Goal: Task Accomplishment & Management: Complete application form

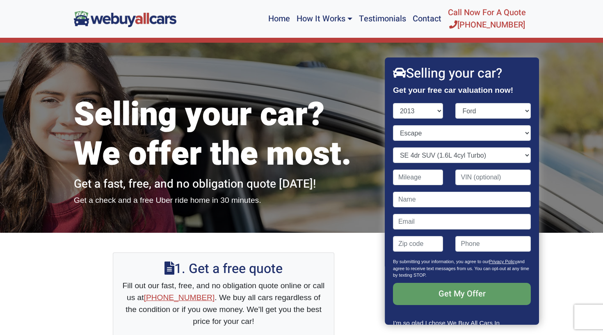
select select "2013"
select select "Ford"
select select "Escape"
select select "SE 4dr SUV (1.6L 4cyl Turbo)"
type input "180,520"
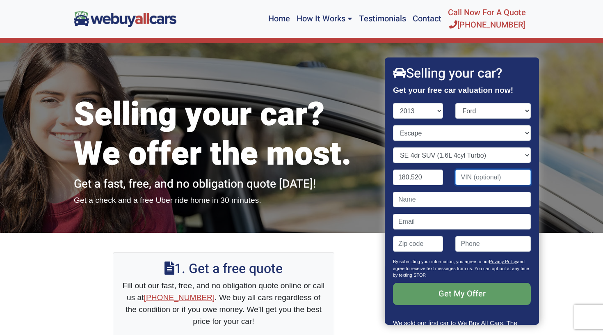
click at [485, 172] on input "Contact form" at bounding box center [492, 177] width 75 height 16
paste input "2013 Ford Escape"
type input "2013 FORD ESCAPE"
drag, startPoint x: 527, startPoint y: 178, endPoint x: 426, endPoint y: 174, distance: 101.7
click at [426, 174] on div "180,520 2013 FORD ESCAPE" at bounding box center [462, 180] width 150 height 22
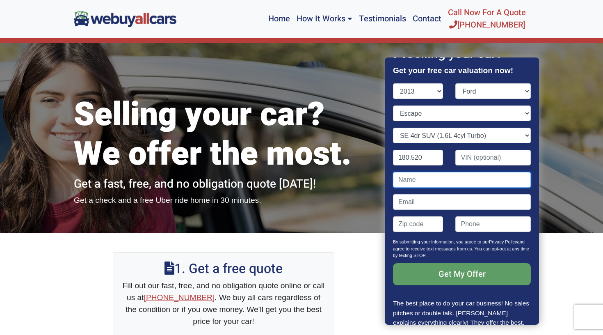
scroll to position [23, 0]
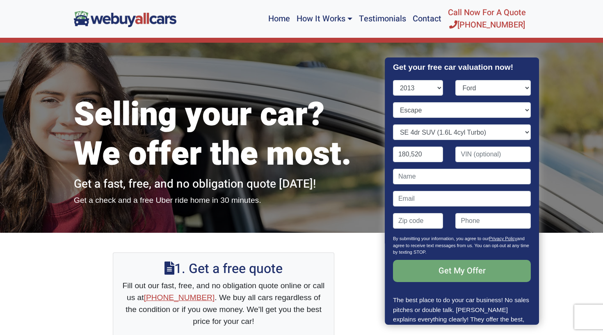
click at [435, 267] on input "Get My Offer" at bounding box center [462, 271] width 138 height 22
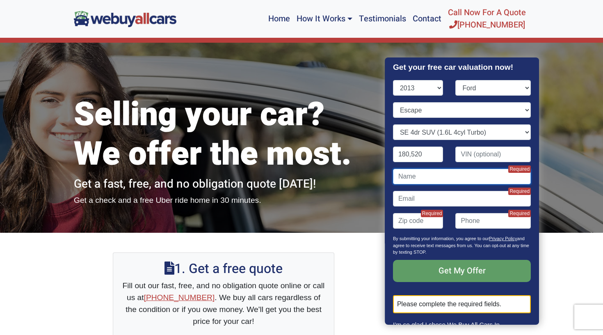
click at [486, 170] on input "Contact form" at bounding box center [462, 177] width 138 height 16
type input "m"
type input "[PERSON_NAME]"
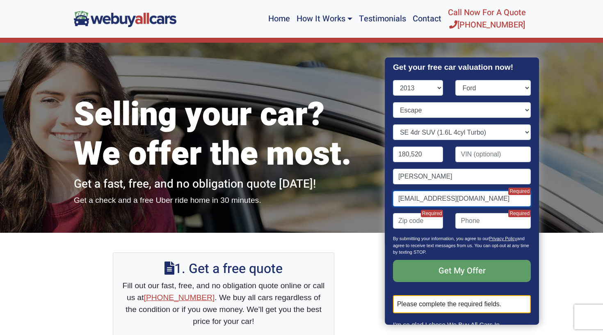
type input "[EMAIL_ADDRESS][DOMAIN_NAME]"
type input "08021"
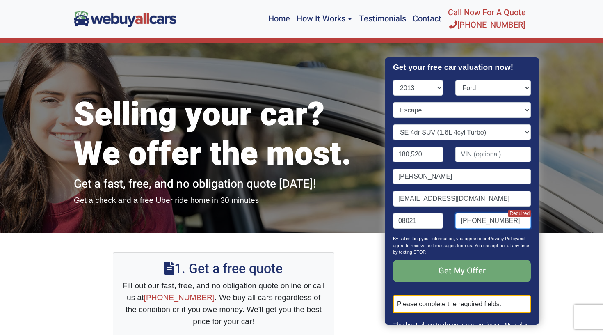
scroll to position [61, 0]
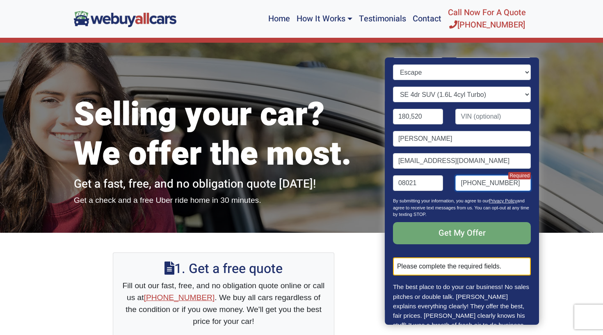
type input "[PHONE_NUMBER]"
click at [433, 228] on input "Get My Offer" at bounding box center [462, 233] width 138 height 22
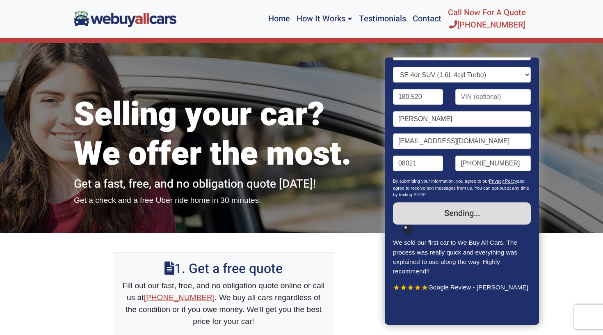
scroll to position [52, 0]
